Goal: Find specific page/section: Find specific page/section

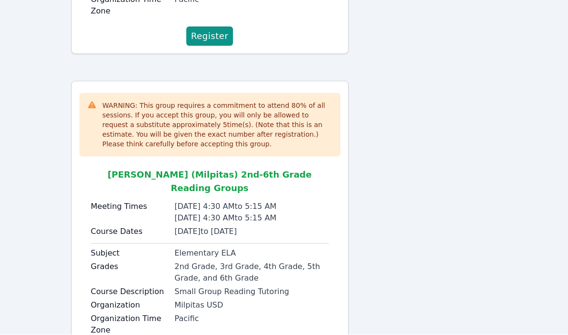
scroll to position [384, 0]
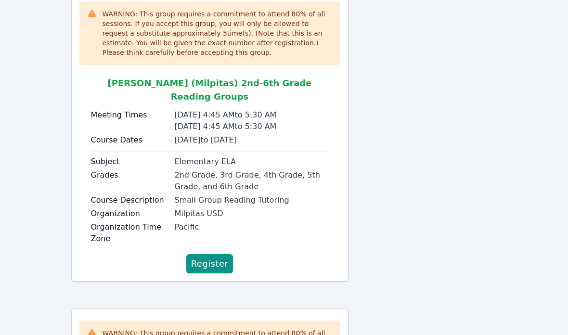
scroll to position [82, 0]
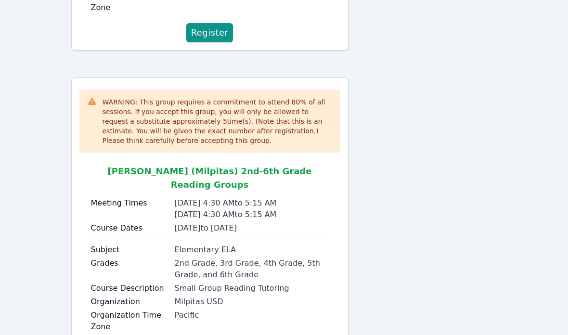
scroll to position [384, 0]
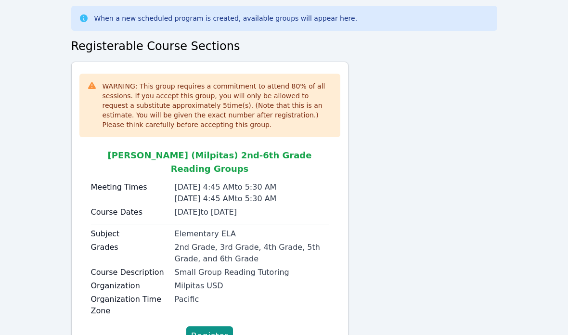
scroll to position [20, 0]
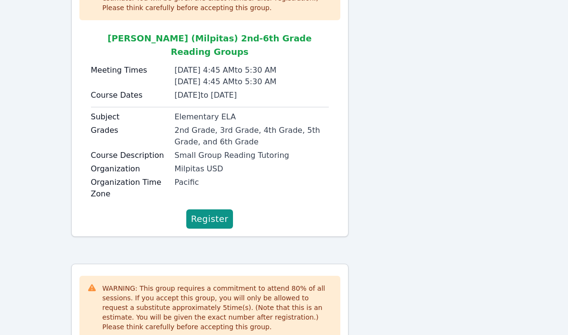
scroll to position [202, 0]
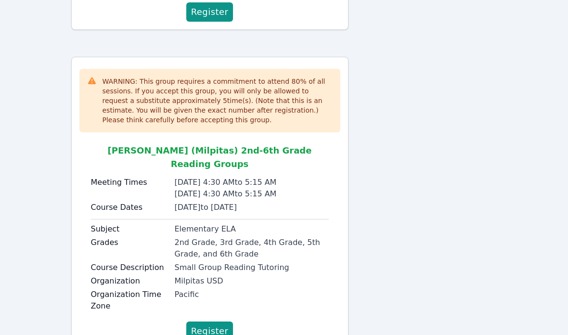
scroll to position [384, 0]
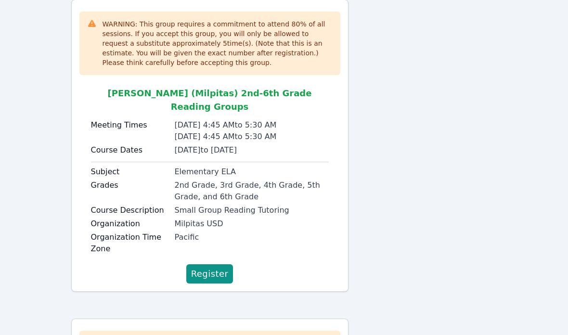
scroll to position [106, 0]
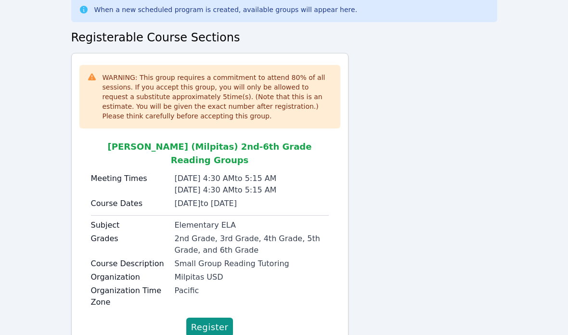
scroll to position [78, 0]
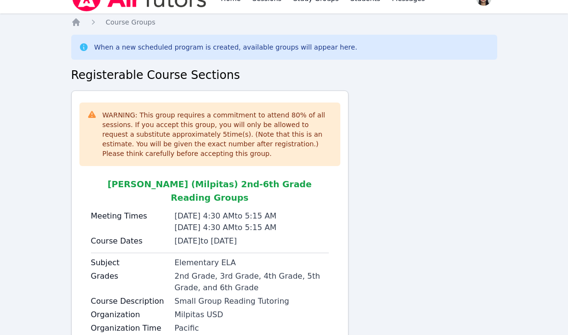
scroll to position [78, 0]
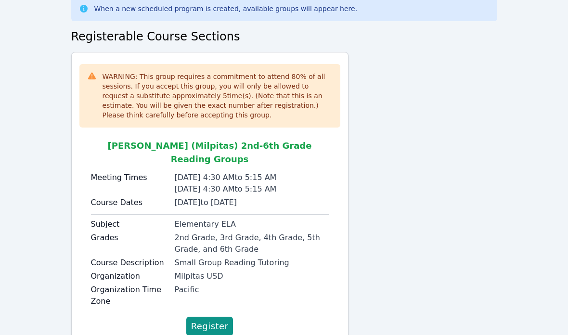
scroll to position [78, 0]
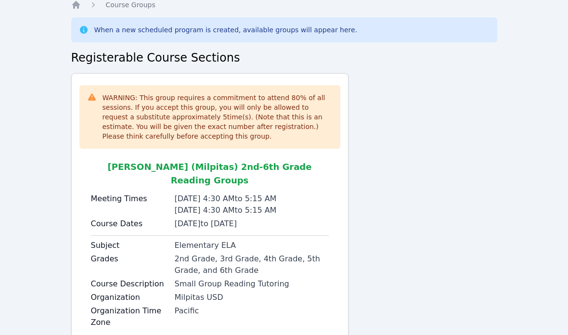
scroll to position [78, 0]
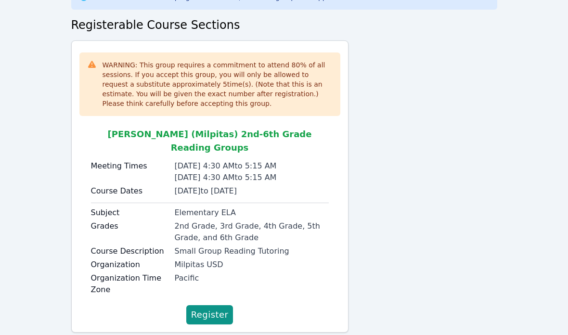
scroll to position [78, 0]
